Goal: Information Seeking & Learning: Learn about a topic

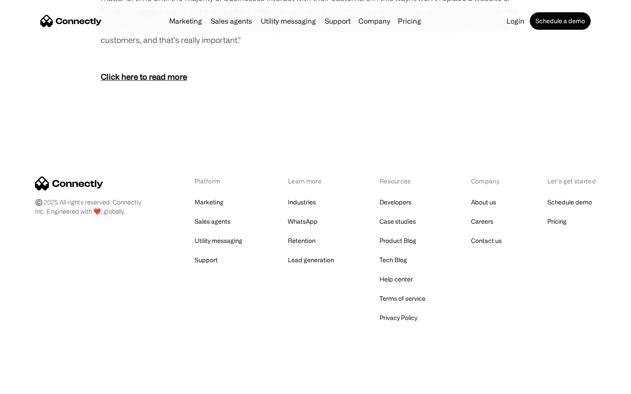
scroll to position [1264, 0]
